Goal: Transaction & Acquisition: Purchase product/service

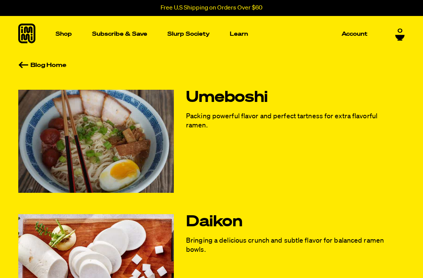
click at [64, 33] on p "Shop" at bounding box center [64, 34] width 16 height 6
click at [275, 131] on img "Main navigation" at bounding box center [264, 107] width 80 height 80
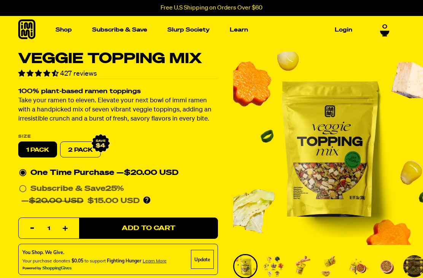
click at [166, 115] on img "Main navigation" at bounding box center [160, 98] width 80 height 80
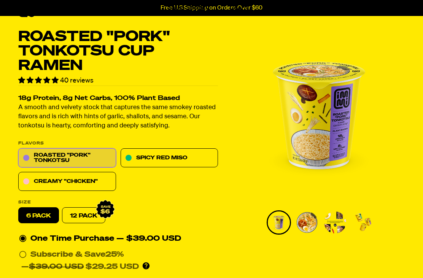
scroll to position [24, 0]
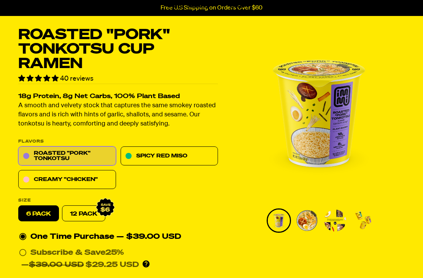
click at [182, 156] on link "Spicy Red Miso" at bounding box center [170, 156] width 98 height 19
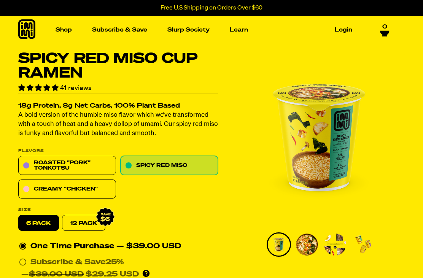
click at [78, 188] on link "Creamy "Chicken"" at bounding box center [67, 189] width 98 height 19
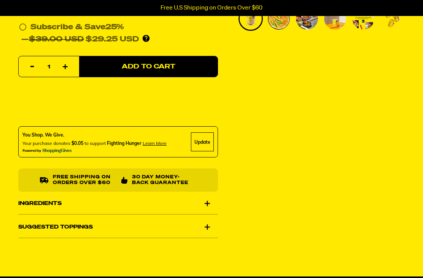
scroll to position [230, 0]
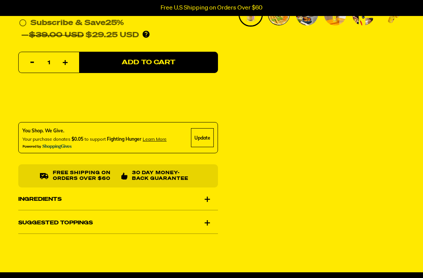
click at [209, 222] on div "Suggested Toppings" at bounding box center [118, 223] width 200 height 21
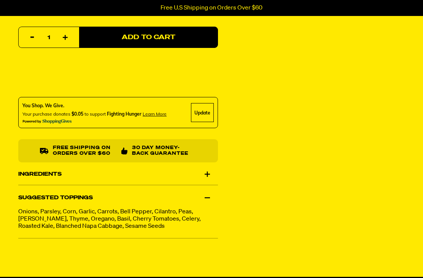
scroll to position [255, 0]
click at [210, 171] on div "Ingredients" at bounding box center [118, 174] width 200 height 21
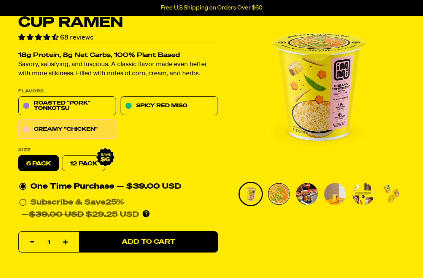
scroll to position [55, 0]
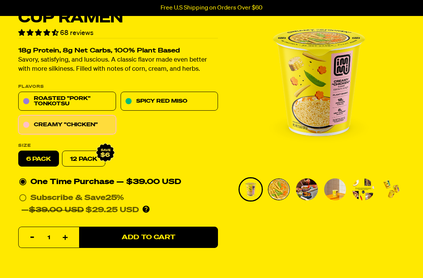
click at [403, 201] on img "Go to slide 6" at bounding box center [392, 190] width 22 height 22
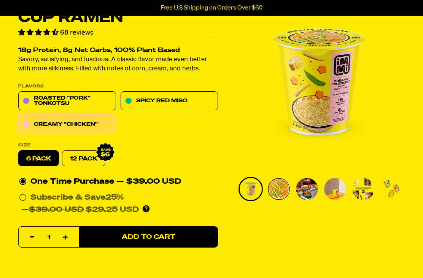
scroll to position [0, 0]
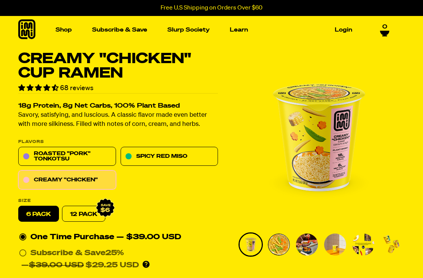
click at [184, 155] on link "Spicy Red Miso" at bounding box center [170, 156] width 98 height 19
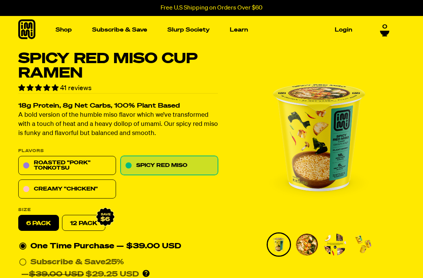
click at [78, 162] on link "Roasted "Pork" Tonkotsu" at bounding box center [67, 165] width 98 height 19
